Goal: Information Seeking & Learning: Learn about a topic

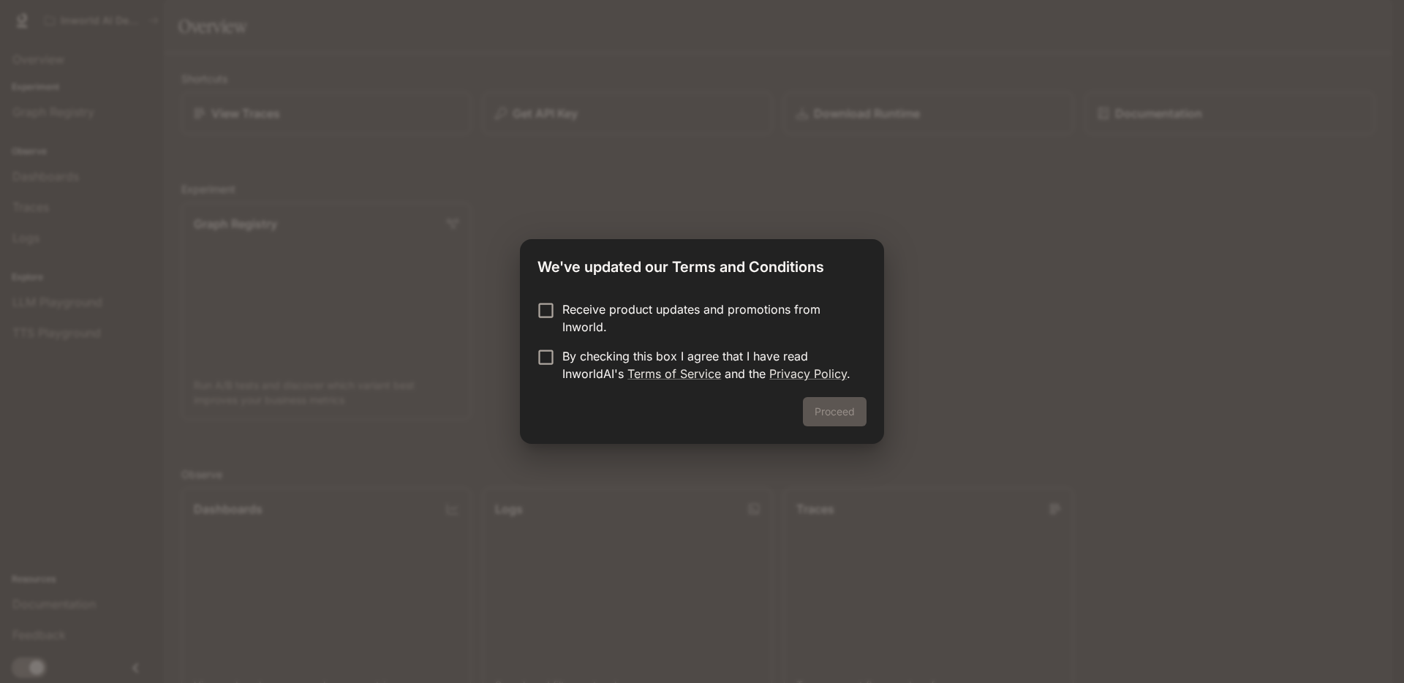
click at [824, 402] on div "Proceed" at bounding box center [702, 420] width 364 height 47
click at [573, 360] on p "By checking this box I agree that I have read InworldAI's Terms of Service and …" at bounding box center [708, 364] width 293 height 35
click at [844, 414] on button "Proceed" at bounding box center [835, 411] width 64 height 29
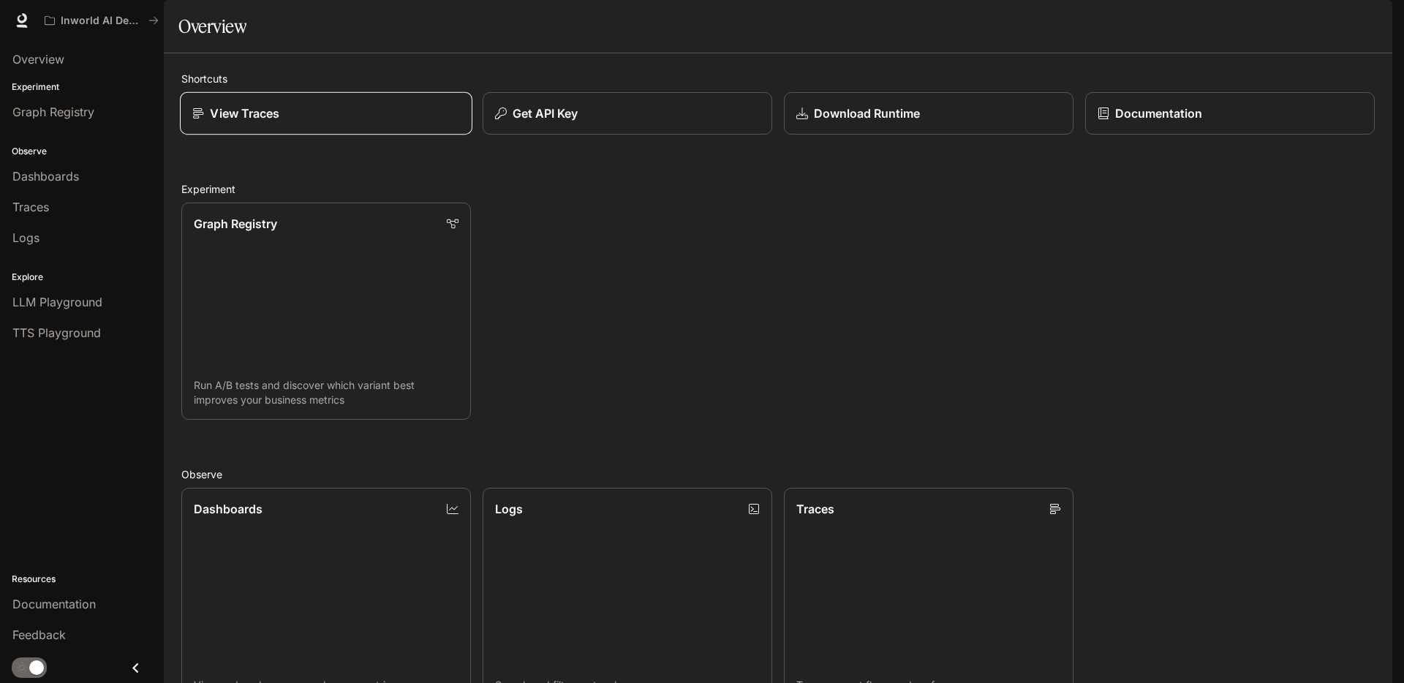
click at [348, 122] on div "View Traces" at bounding box center [326, 114] width 268 height 18
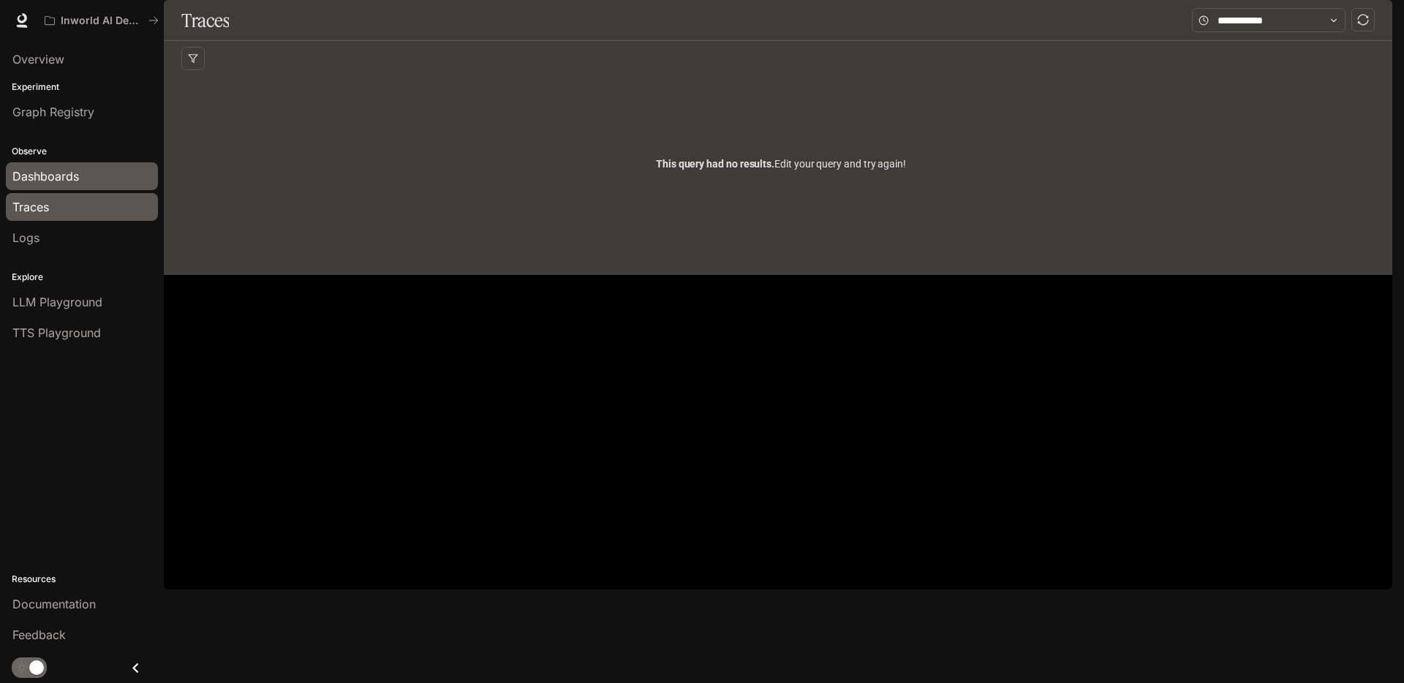
click at [50, 175] on span "Dashboards" at bounding box center [45, 176] width 67 height 18
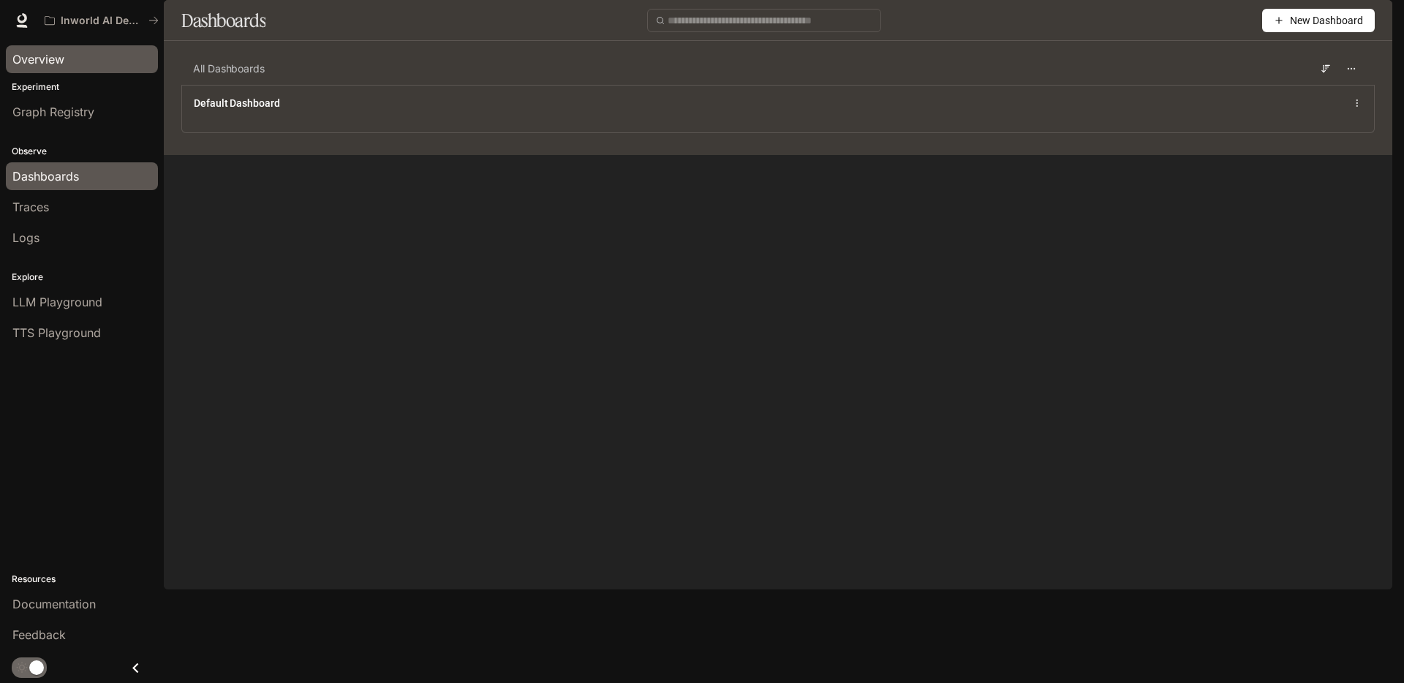
click at [54, 61] on span "Overview" at bounding box center [38, 59] width 52 height 18
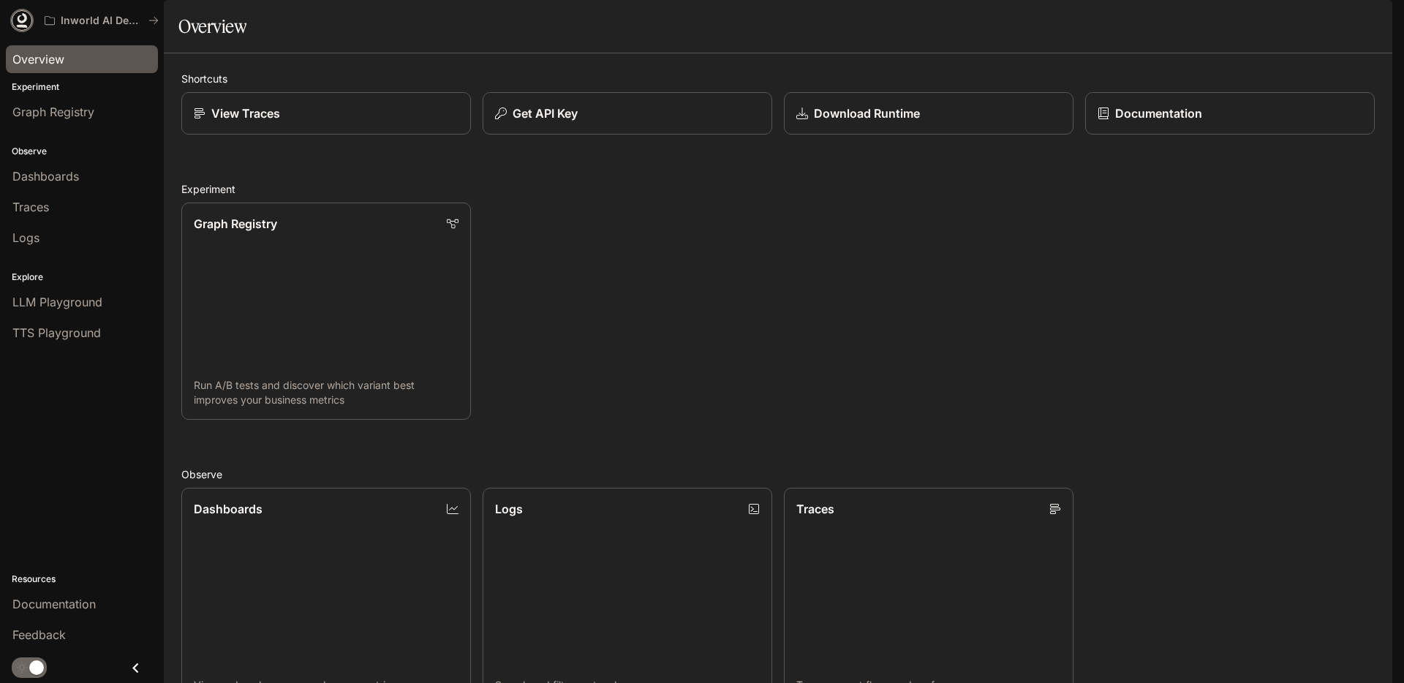
click at [25, 27] on icon at bounding box center [22, 26] width 11 height 3
click at [389, 487] on link "Dashboards View and analyze your workspace metrics" at bounding box center [326, 596] width 293 height 219
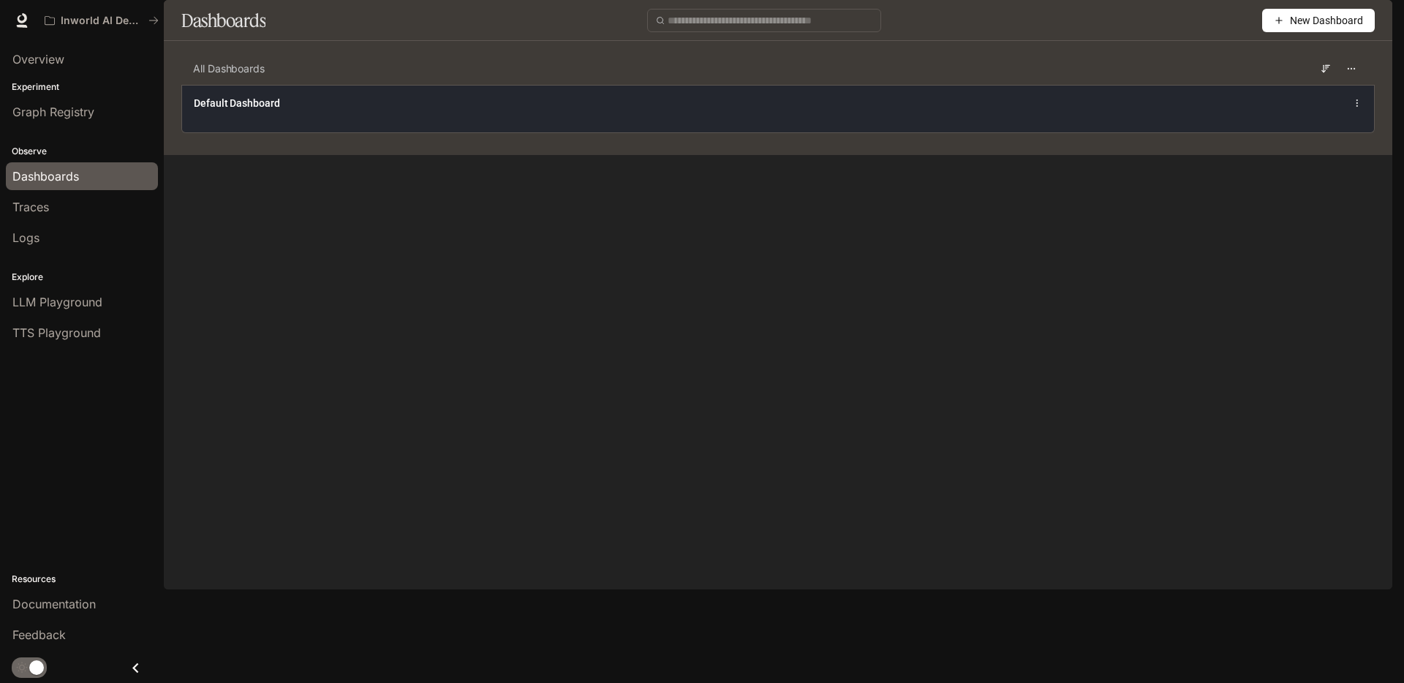
click at [455, 110] on div "Default Dashboard" at bounding box center [534, 103] width 681 height 15
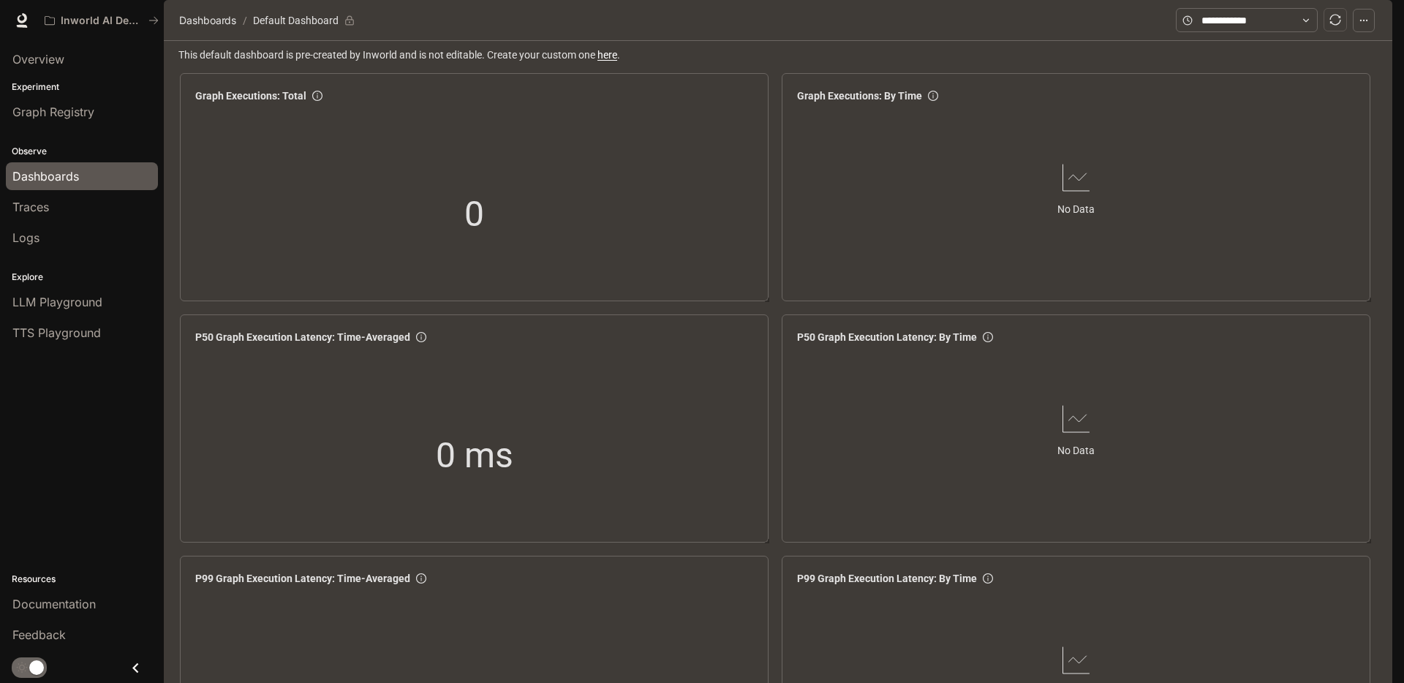
scroll to position [1699, 0]
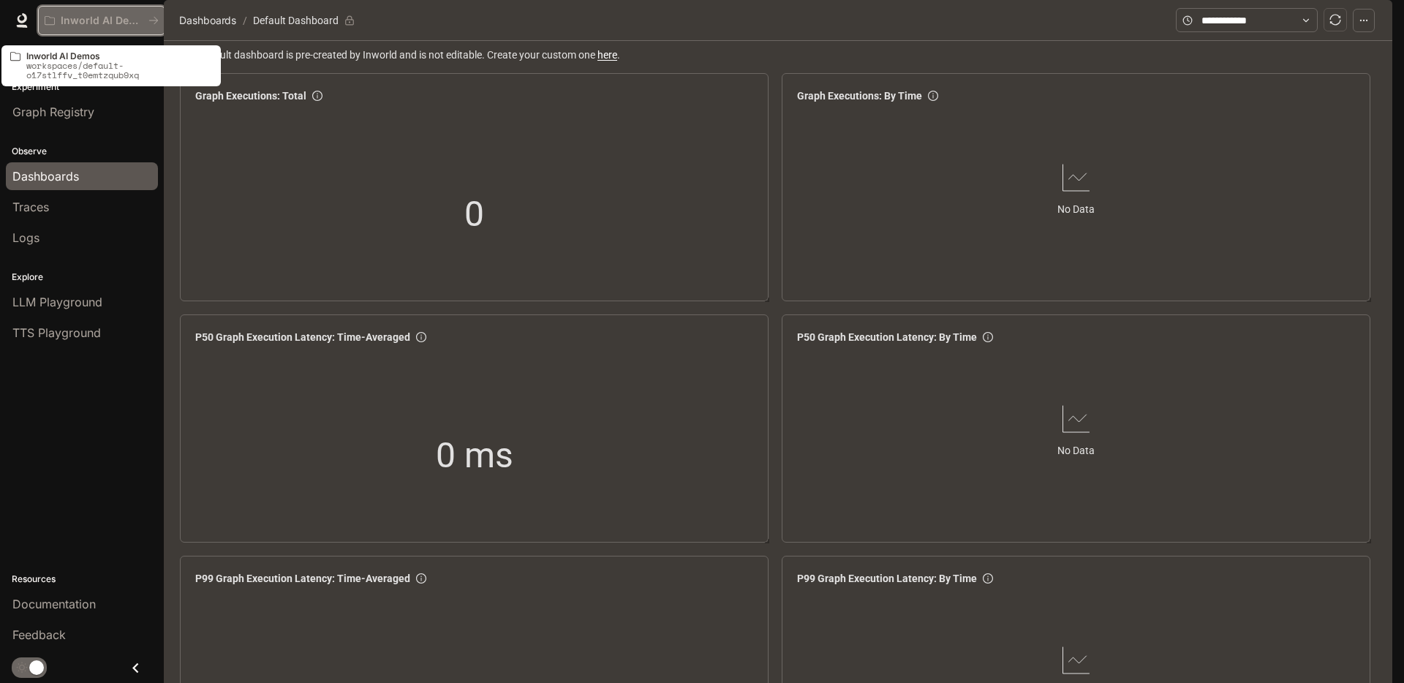
click at [108, 19] on p "Inworld AI Demos" at bounding box center [102, 21] width 82 height 12
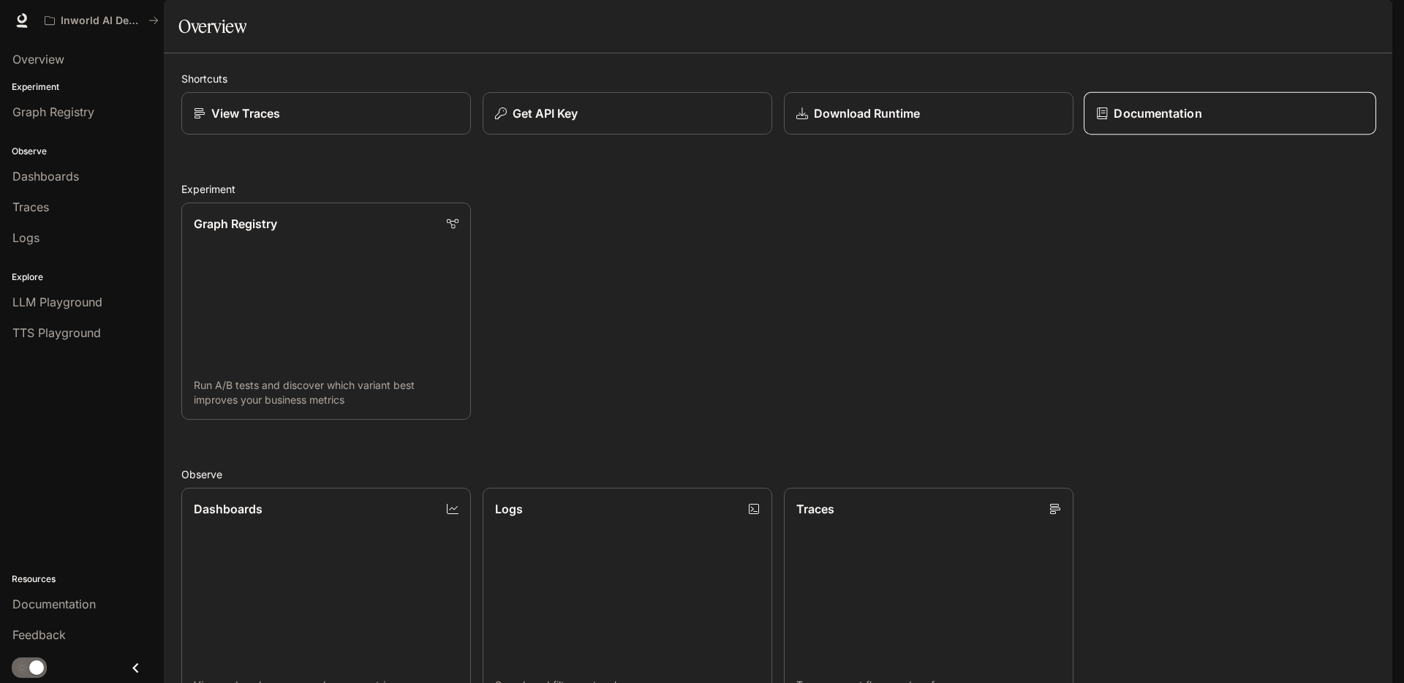
click at [1164, 122] on p "Documentation" at bounding box center [1158, 114] width 88 height 18
